Goal: Browse casually: Explore the website without a specific task or goal

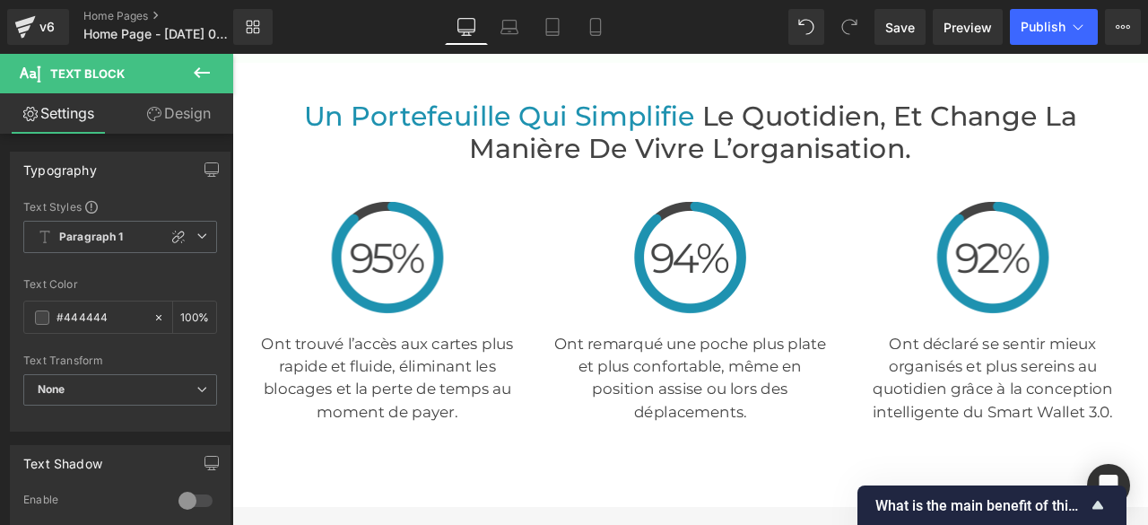
scroll to position [3886, 0]
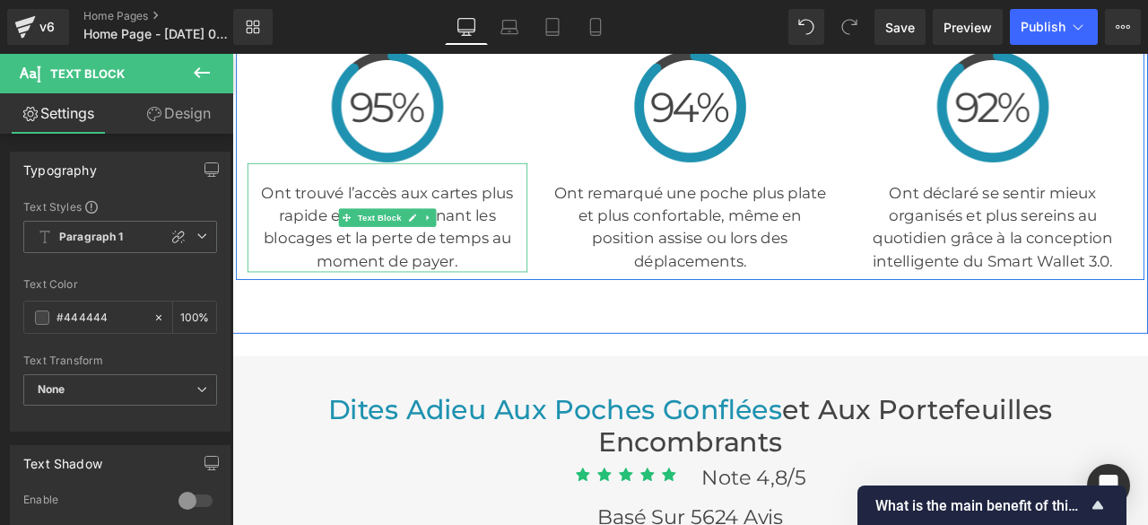
drag, startPoint x: 258, startPoint y: 214, endPoint x: 281, endPoint y: 222, distance: 24.2
click at [310, 241] on p "Ont trouvé l’accès aux cartes plus rapide et fluide, éliminant les blocages et …" at bounding box center [416, 259] width 332 height 108
click at [274, 212] on p "Ont trouvé l’accès aux cartes plus rapide et fluide, éliminant les blocages et …" at bounding box center [416, 259] width 332 height 108
click at [267, 213] on p "Ont trouvé l’accès aux cartes plus rapide et fluide, éliminant les blocages et …" at bounding box center [416, 259] width 332 height 108
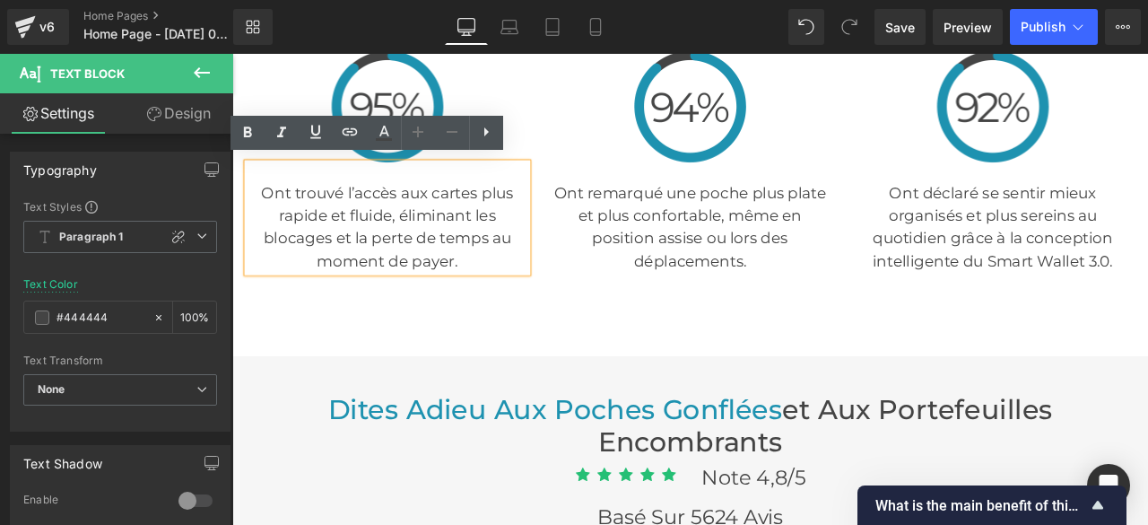
click at [494, 301] on p "Ont trouvé l’accès aux cartes plus rapide et fluide, éliminant les blocages et …" at bounding box center [416, 259] width 332 height 108
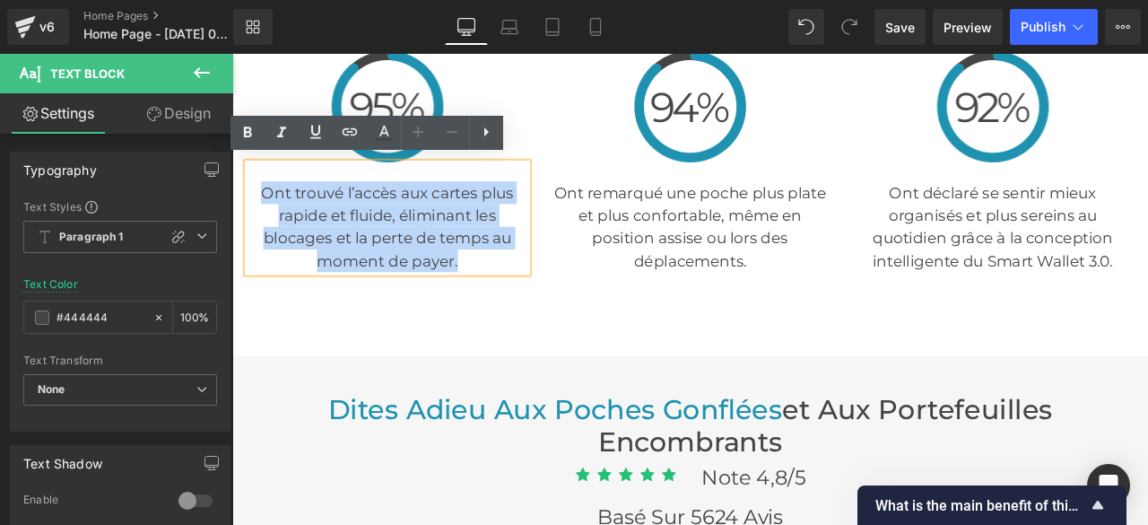
drag, startPoint x: 494, startPoint y: 298, endPoint x: 257, endPoint y: 211, distance: 252.3
click at [257, 211] on p "Ont trouvé l’accès aux cartes plus rapide et fluide, éliminant les blocages et …" at bounding box center [416, 259] width 332 height 108
copy p "Ont trouvé l’accès aux cartes plus rapide et fluide, éliminant les blocages et …"
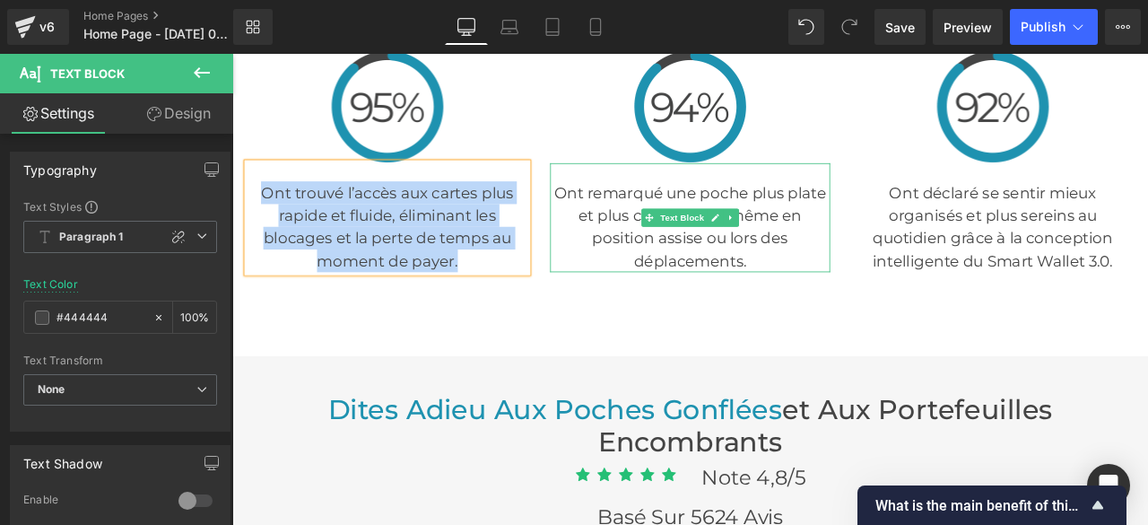
click at [628, 221] on p "Ont remarqué une poche plus plate et plus confortable, même en position assise …" at bounding box center [775, 259] width 332 height 108
click at [621, 214] on p "Ont remarqué une poche plus plate et plus confortable, même en position assise …" at bounding box center [775, 259] width 332 height 108
click at [612, 214] on p "Ont remarqué une poche plus plate et plus confortable, même en position assise …" at bounding box center [775, 259] width 332 height 108
click at [870, 301] on p "Ont remarqué une poche plus plate et plus confortable, même en position assise …" at bounding box center [775, 259] width 332 height 108
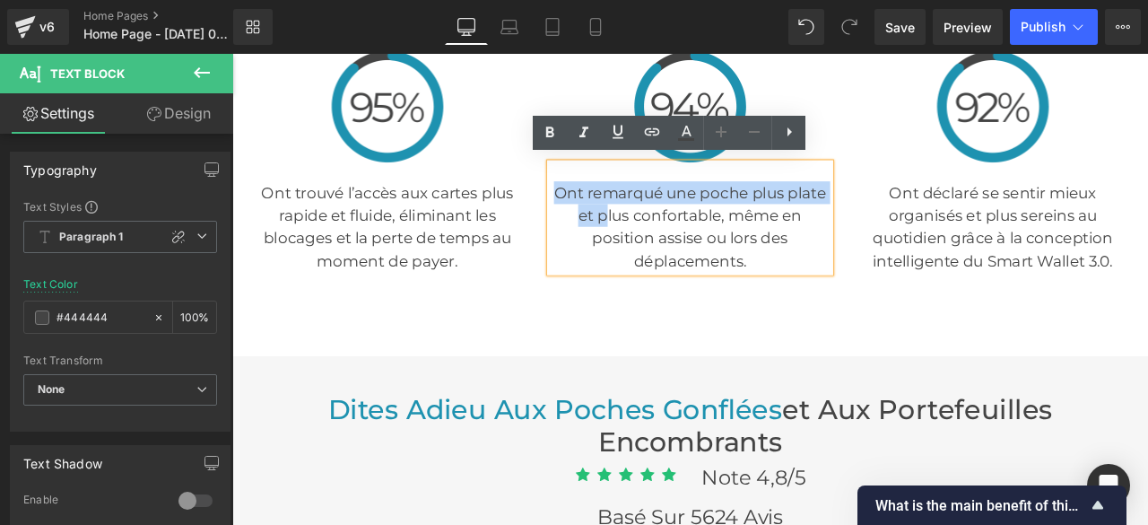
drag, startPoint x: 643, startPoint y: 226, endPoint x: 605, endPoint y: 214, distance: 40.3
click at [609, 214] on p "Ont remarqué une poche plus plate et plus confortable, même en position assise …" at bounding box center [775, 259] width 332 height 108
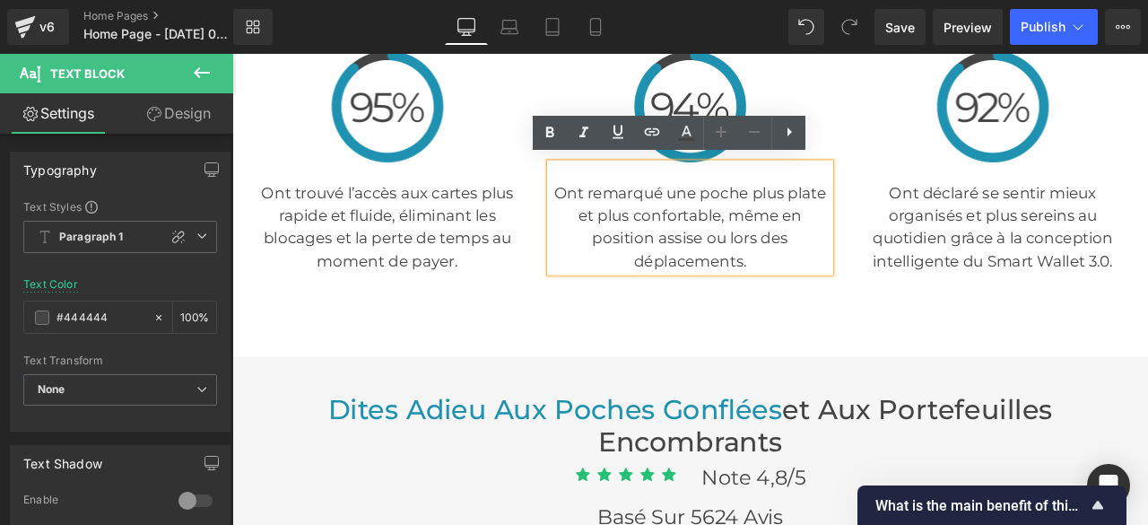
click at [870, 301] on p "Ont remarqué une poche plus plate et plus confortable, même en position assise …" at bounding box center [775, 259] width 332 height 108
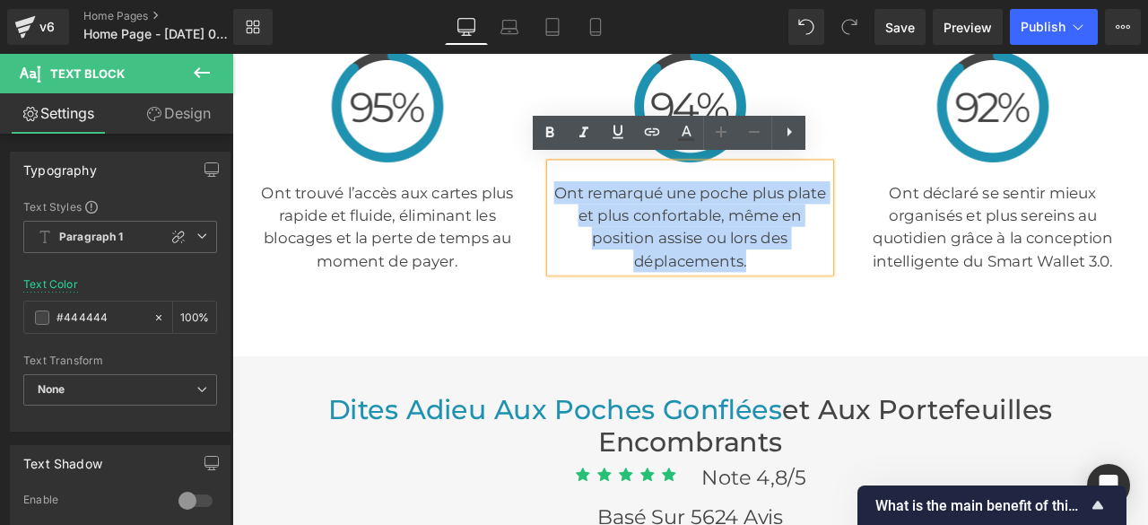
drag, startPoint x: 864, startPoint y: 299, endPoint x: 607, endPoint y: 217, distance: 269.2
click at [609, 217] on p "Ont remarqué une poche plus plate et plus confortable, même en position assise …" at bounding box center [775, 259] width 332 height 108
copy p "Ont remarqué une poche plus plate et plus confortable, même en position assise …"
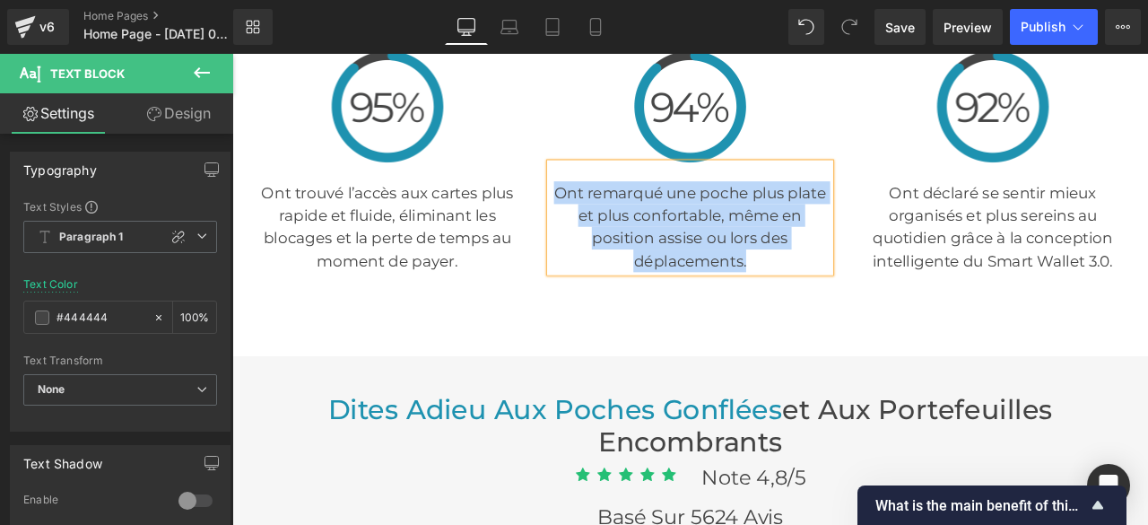
click at [1016, 224] on p "Ont déclaré se sentir mieux organisés et plus sereins au quotidien grâce à la c…" at bounding box center [1134, 259] width 332 height 108
click at [1147, 295] on p "Ont déclaré se sentir mieux organisés et plus sereins au quotidien grâce à la c…" at bounding box center [1134, 259] width 332 height 108
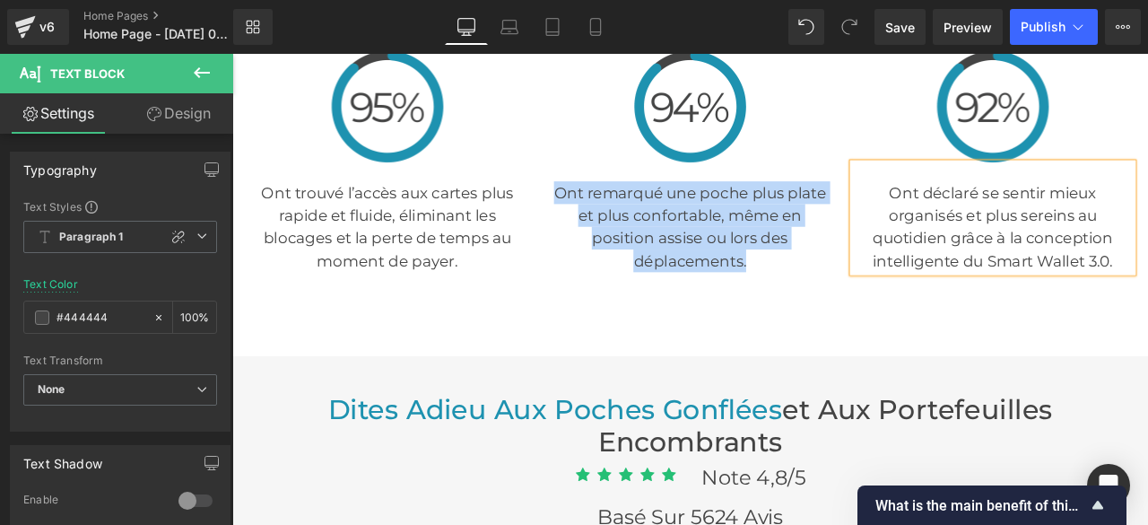
click at [1147, 295] on p "Ont déclaré se sentir mieux organisés et plus sereins au quotidien grâce à la c…" at bounding box center [1134, 259] width 332 height 108
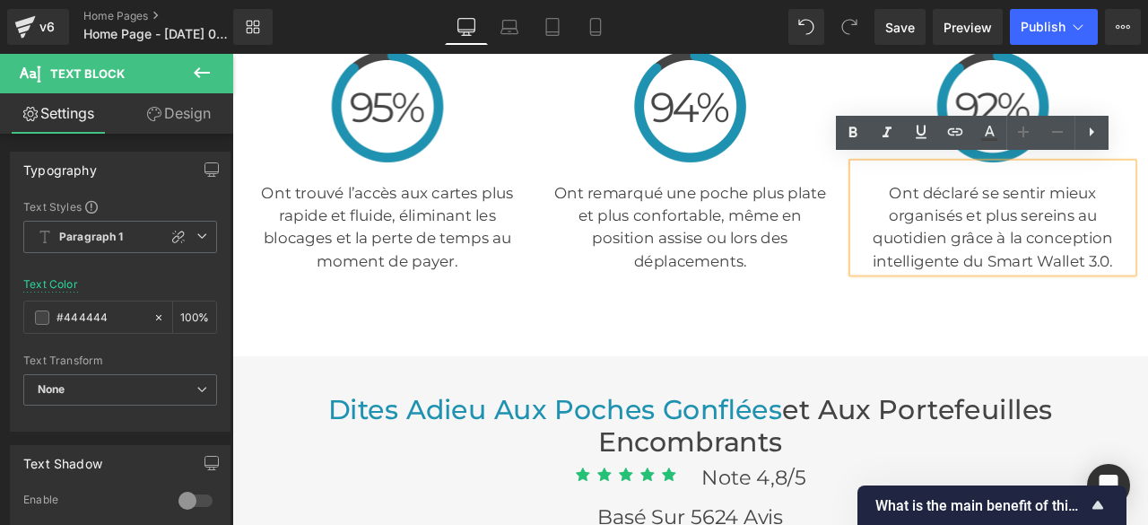
click at [1129, 293] on p "Ont déclaré se sentir mieux organisés et plus sereins au quotidien grâce à la c…" at bounding box center [1134, 259] width 332 height 108
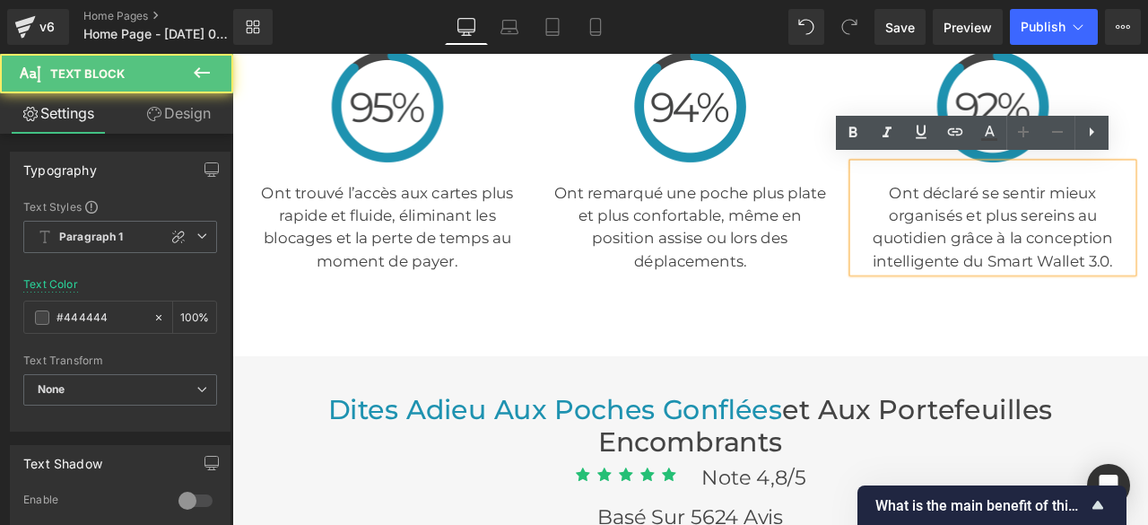
click at [1121, 293] on p "Ont déclaré se sentir mieux organisés et plus sereins au quotidien grâce à la c…" at bounding box center [1134, 259] width 332 height 108
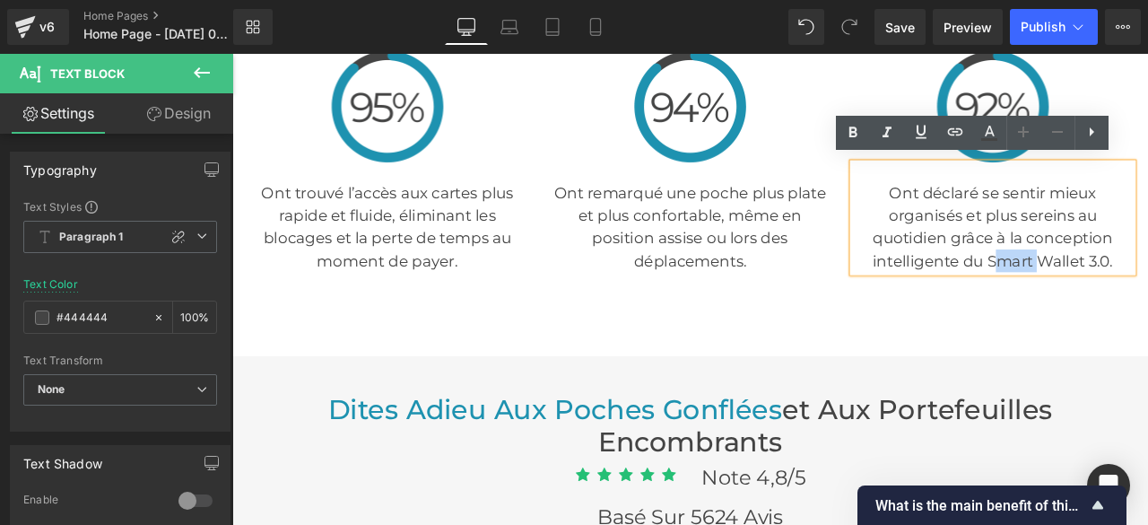
drag, startPoint x: 1158, startPoint y: 296, endPoint x: 1208, endPoint y: 301, distance: 50.4
click at [1147, 298] on p "Ont déclaré se sentir mieux organisés et plus sereins au quotidien grâce à la c…" at bounding box center [1134, 259] width 332 height 108
click at [1147, 301] on p "Ont déclaré se sentir mieux organisés et plus sereins au quotidien grâce à la c…" at bounding box center [1134, 259] width 332 height 108
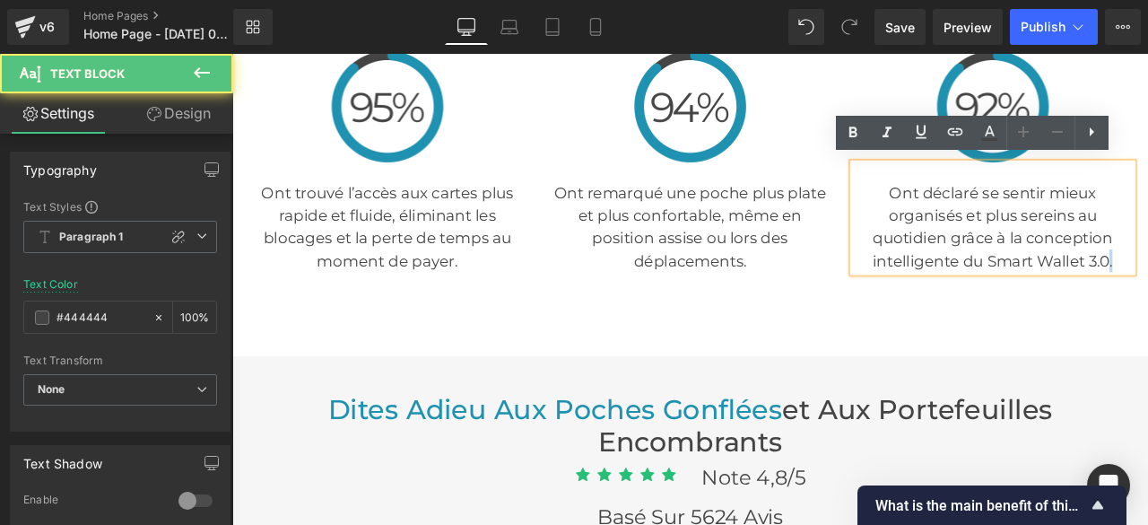
click at [1147, 288] on p "Ont déclaré se sentir mieux organisés et plus sereins au quotidien grâce à la c…" at bounding box center [1134, 259] width 332 height 108
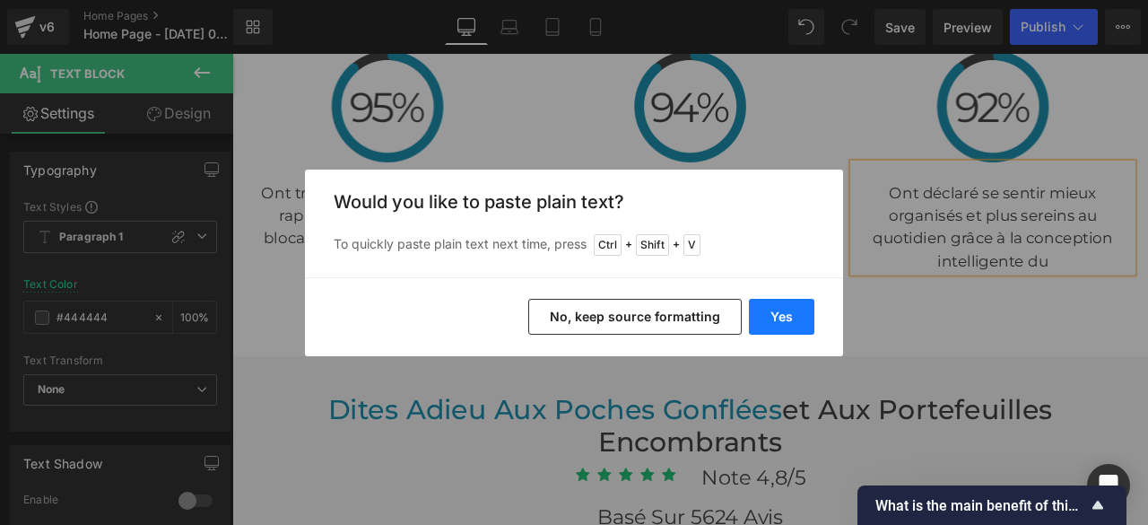
click at [794, 318] on button "Yes" at bounding box center [781, 317] width 65 height 36
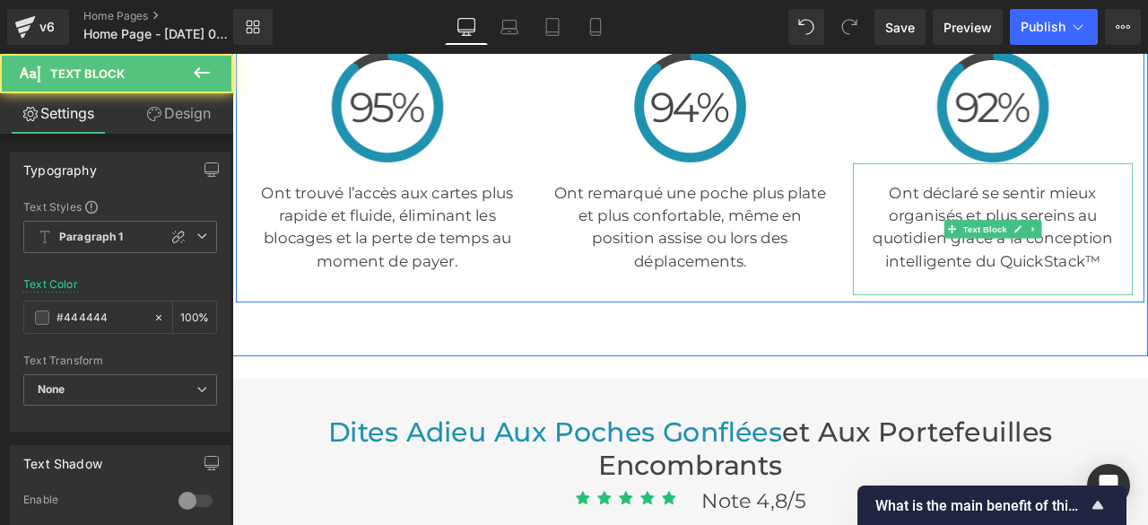
click at [1008, 216] on p "Ont déclaré se sentir mieux organisés et plus sereins au quotidien grâce à la c…" at bounding box center [1134, 259] width 332 height 108
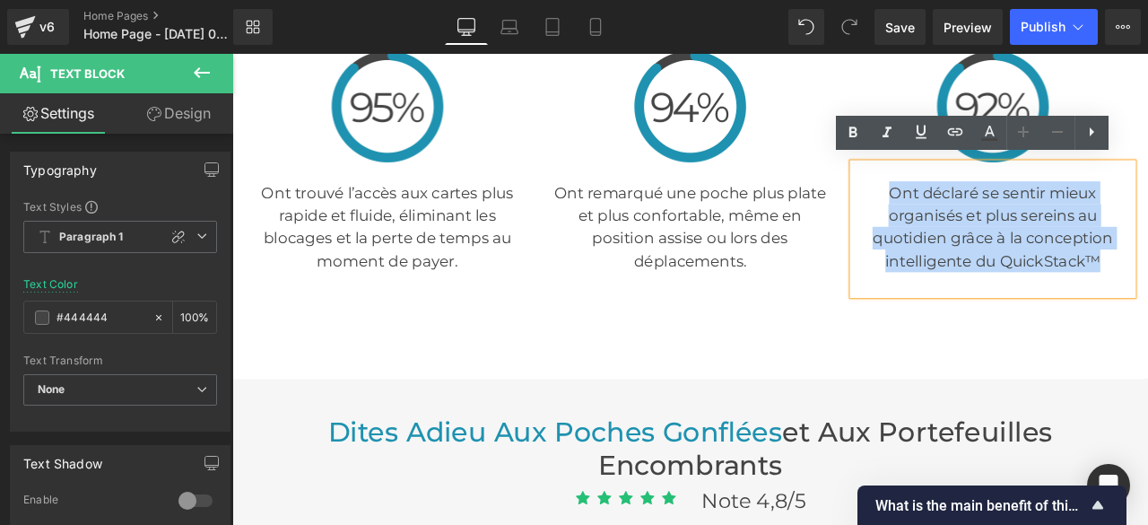
drag, startPoint x: 1008, startPoint y: 215, endPoint x: 1265, endPoint y: 298, distance: 269.5
click at [1147, 298] on p "Ont déclaré se sentir mieux organisés et plus sereins au quotidien grâce à la c…" at bounding box center [1134, 259] width 332 height 108
copy p "Ont déclaré se sentir mieux organisés et plus sereins au quotidien grâce à la c…"
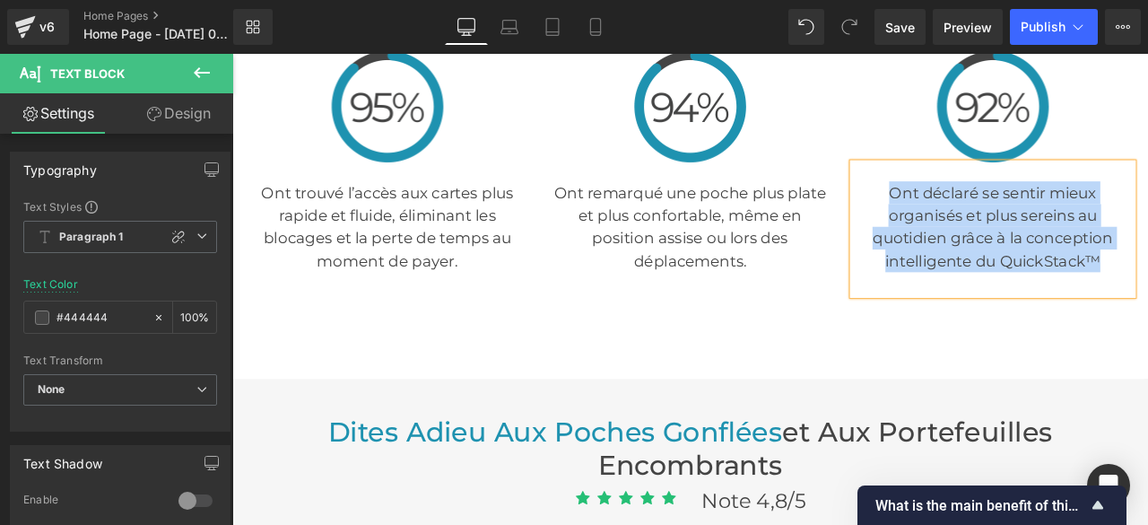
click at [1147, 300] on p "Ont déclaré se sentir mieux organisés et plus sereins au quotidien grâce à la c…" at bounding box center [1134, 259] width 332 height 108
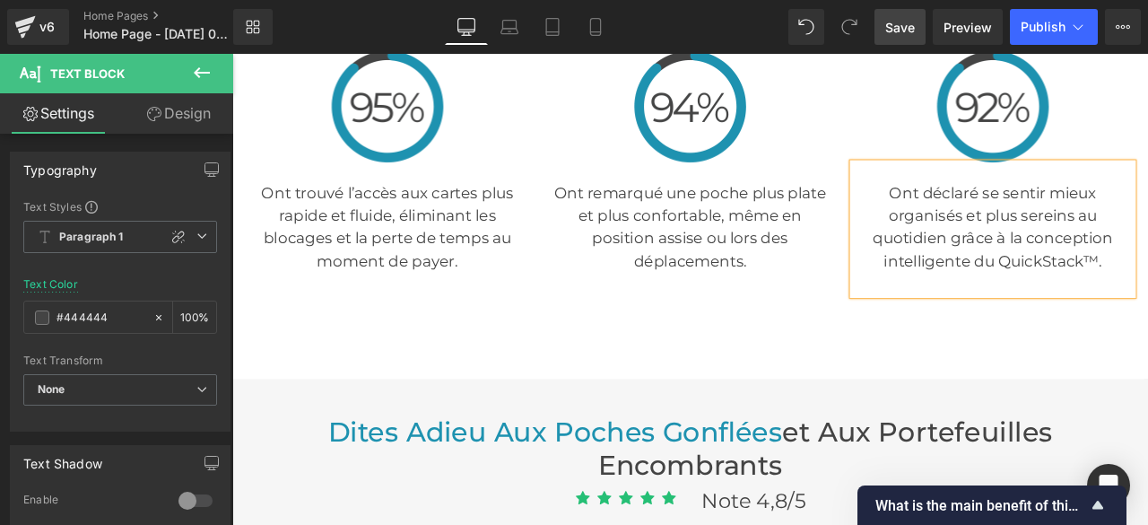
click at [902, 24] on span "Save" at bounding box center [900, 27] width 30 height 19
